Goal: Transaction & Acquisition: Purchase product/service

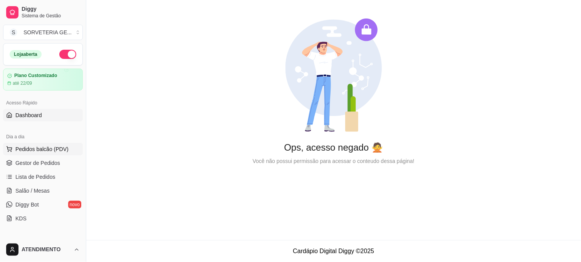
click at [57, 146] on span "Pedidos balcão (PDV)" at bounding box center [41, 149] width 53 height 8
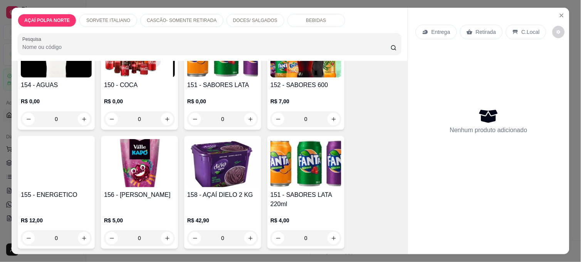
scroll to position [596, 0]
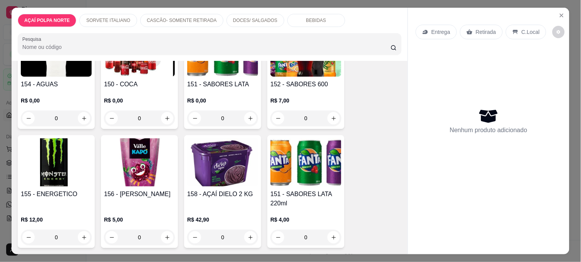
click at [141, 101] on p "R$ 0,00" at bounding box center [139, 101] width 71 height 8
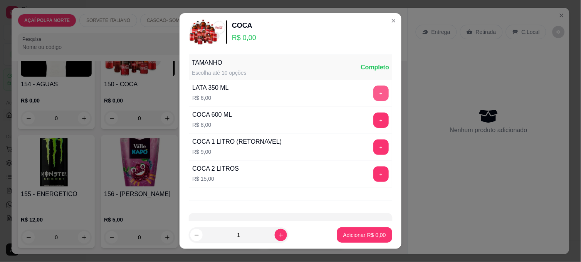
click at [373, 97] on button "+" at bounding box center [380, 93] width 15 height 15
click at [353, 237] on p "Adicionar R$ 12,00" at bounding box center [363, 234] width 45 height 7
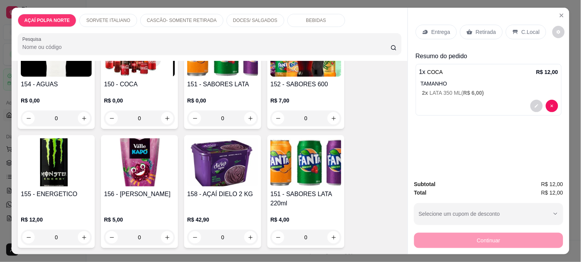
click at [460, 32] on div "Retirada" at bounding box center [481, 32] width 43 height 15
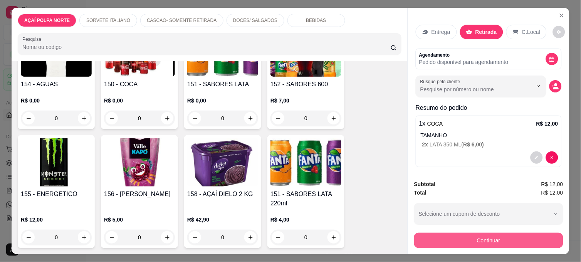
click at [457, 238] on button "Continuar" at bounding box center [488, 240] width 149 height 15
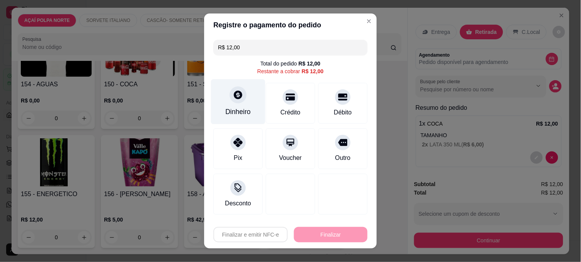
click at [226, 112] on div "Dinheiro" at bounding box center [237, 112] width 25 height 10
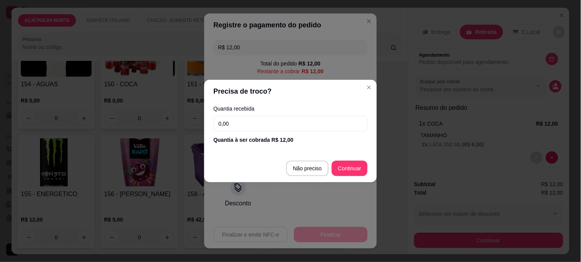
click at [249, 124] on input "0,00" at bounding box center [291, 123] width 154 height 15
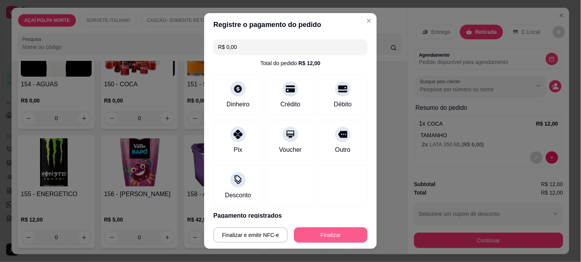
click at [336, 231] on button "Finalizar" at bounding box center [331, 234] width 74 height 15
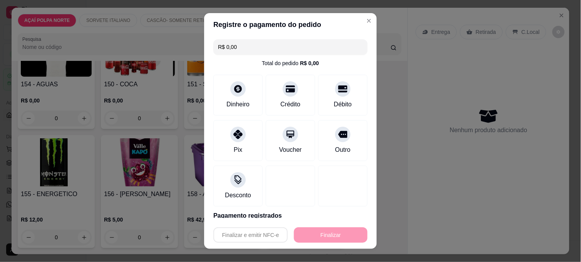
type input "-R$ 12,00"
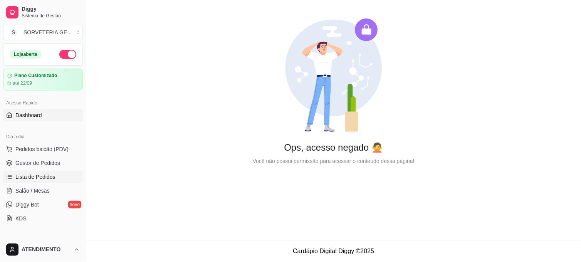
click at [43, 177] on span "Lista de Pedidos" at bounding box center [35, 177] width 40 height 8
